Goal: Check status: Check status

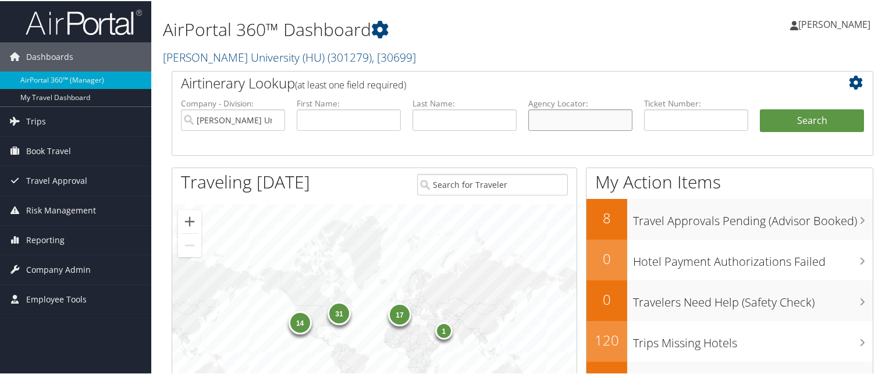
click at [574, 118] on input "text" at bounding box center [580, 119] width 104 height 22
paste input "CGGWBR"
type input "CGGWBR"
click at [760, 108] on button "Search" at bounding box center [812, 119] width 104 height 23
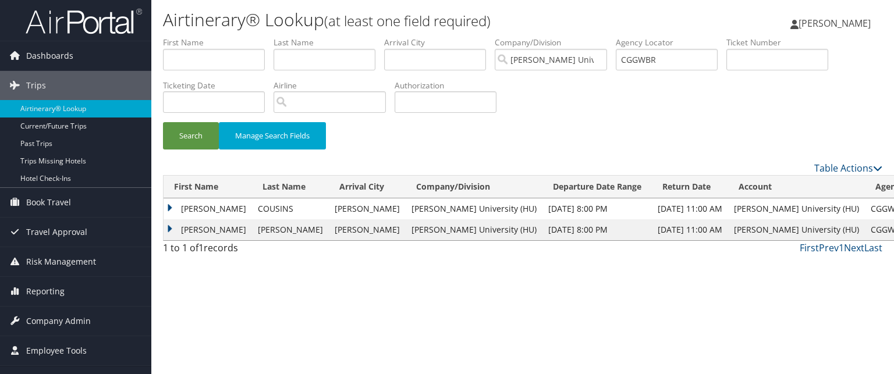
click at [175, 210] on td "JESSICA" at bounding box center [207, 208] width 88 height 21
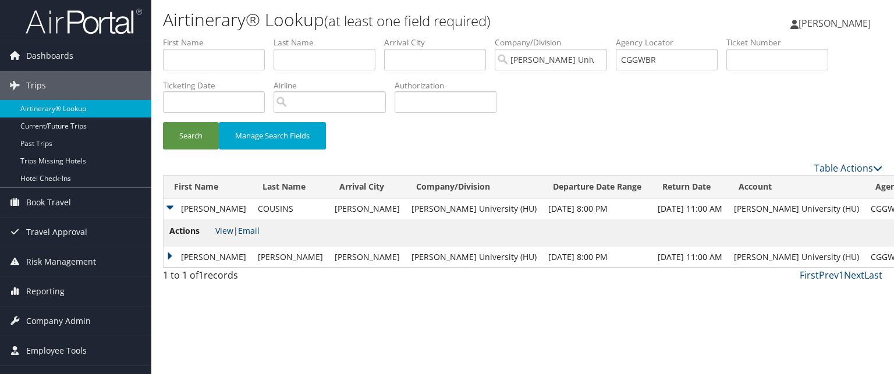
click at [230, 230] on link "View" at bounding box center [224, 230] width 18 height 11
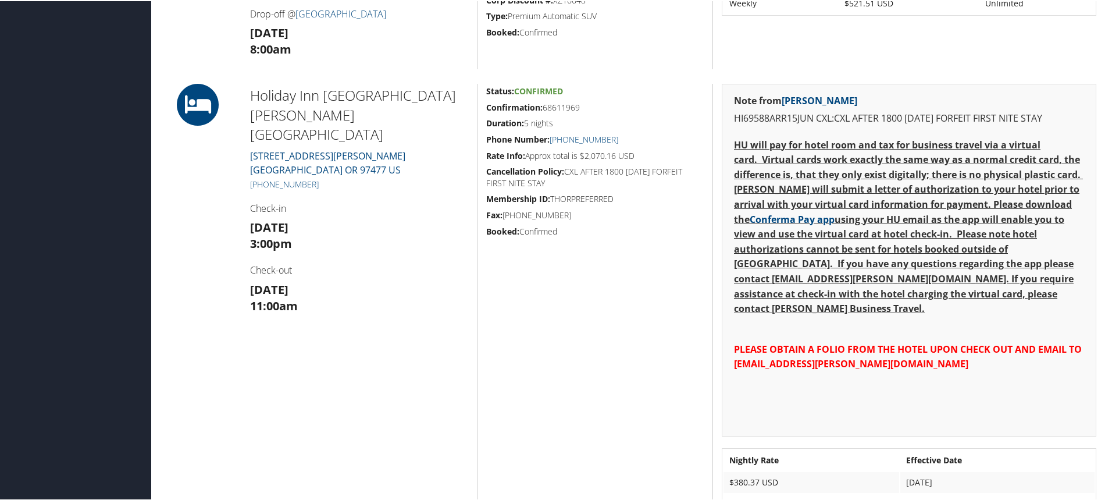
scroll to position [734, 0]
